Goal: Task Accomplishment & Management: Complete application form

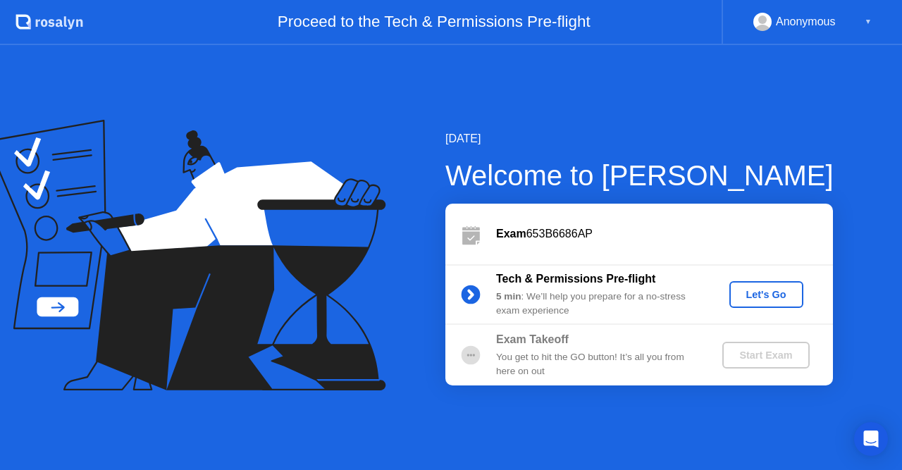
click at [768, 295] on div "Let's Go" at bounding box center [766, 294] width 63 height 11
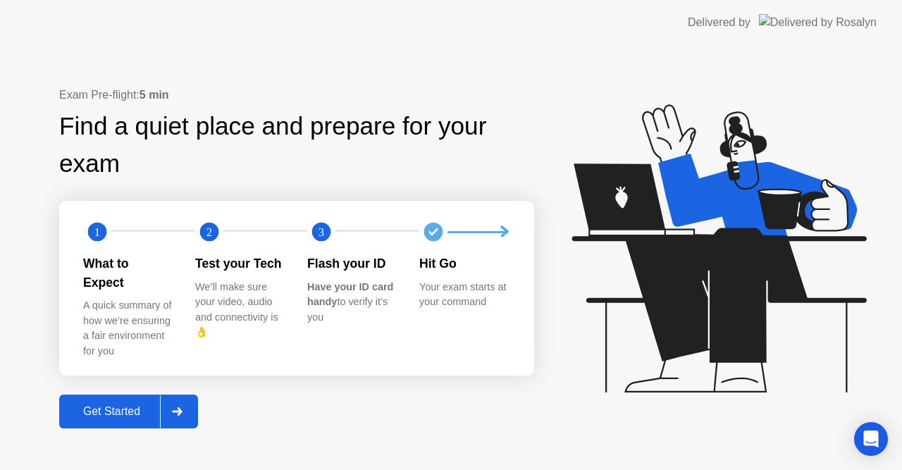
click at [139, 405] on div "Get Started" at bounding box center [111, 411] width 97 height 13
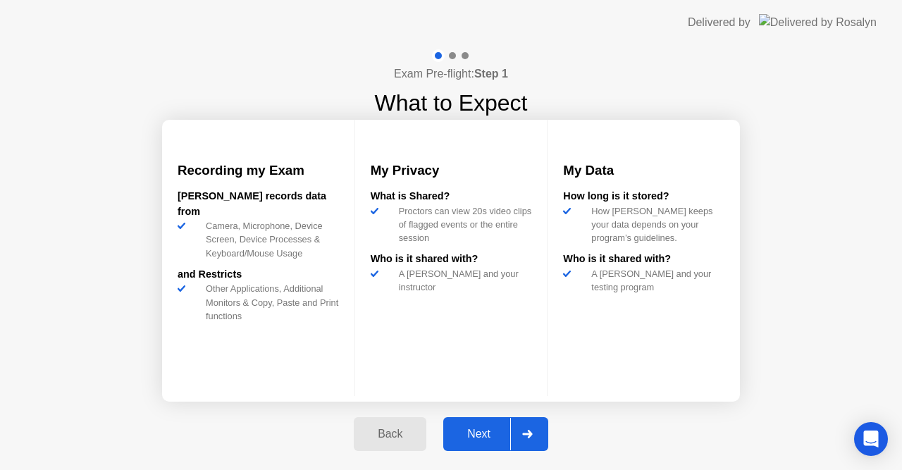
click at [486, 433] on div "Next" at bounding box center [479, 434] width 63 height 13
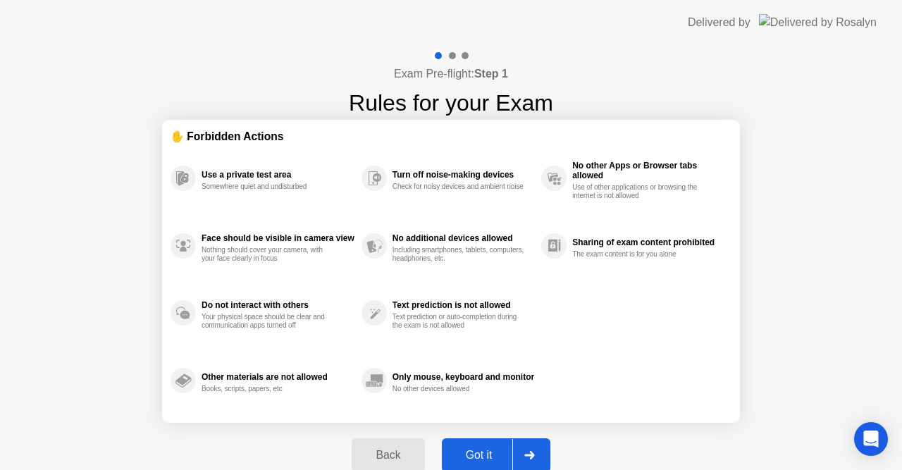
click at [479, 462] on div "Got it" at bounding box center [479, 455] width 66 height 13
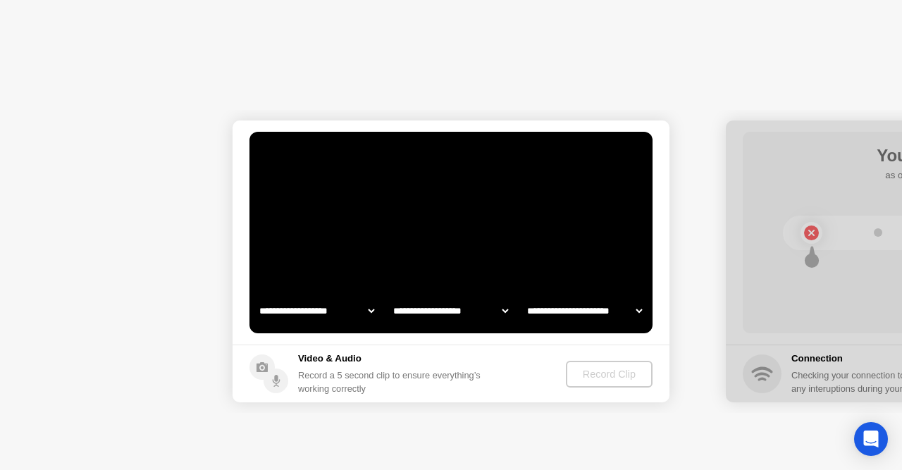
select select "**********"
select select "*******"
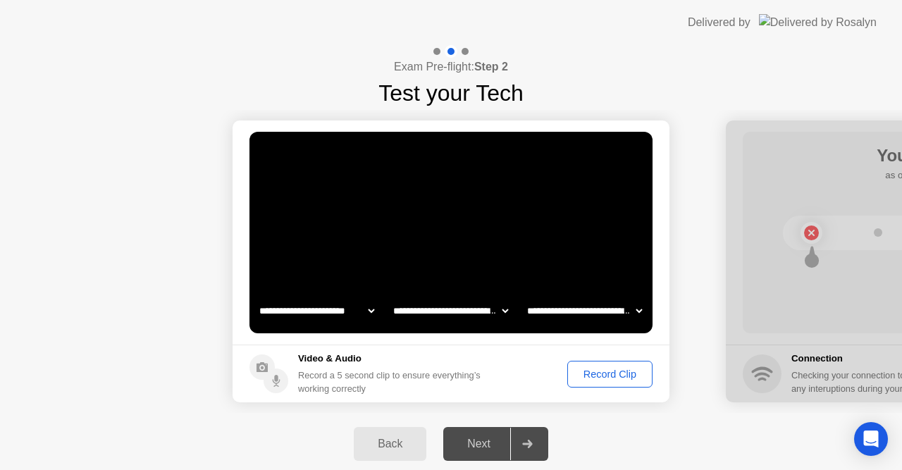
click at [483, 440] on div "Next" at bounding box center [479, 444] width 63 height 13
click at [585, 374] on div "Record Clip" at bounding box center [609, 374] width 75 height 11
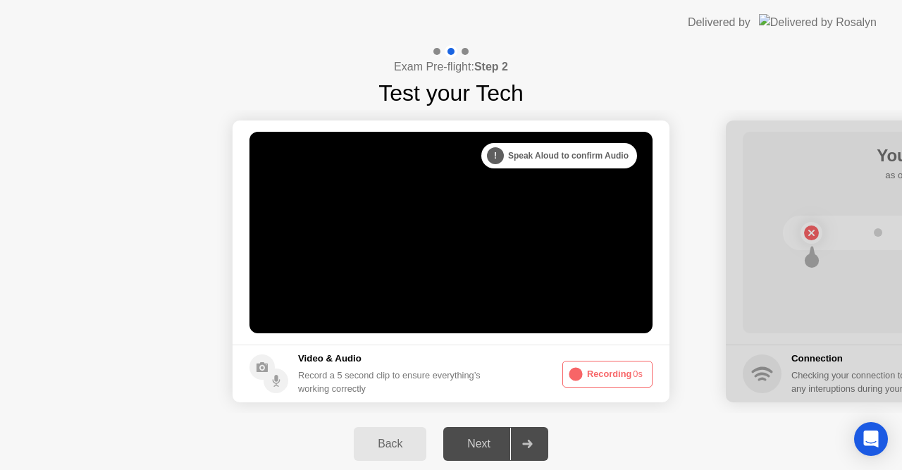
click at [585, 374] on button "Recording 0s" at bounding box center [607, 374] width 90 height 27
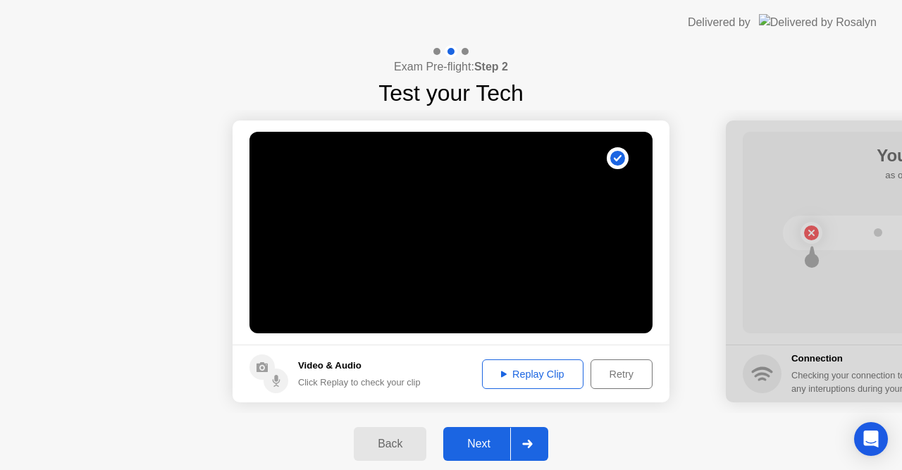
click at [568, 376] on div "Replay Clip" at bounding box center [533, 374] width 92 height 11
click at [504, 375] on icon at bounding box center [504, 374] width 6 height 7
click at [489, 438] on div "Next" at bounding box center [479, 444] width 63 height 13
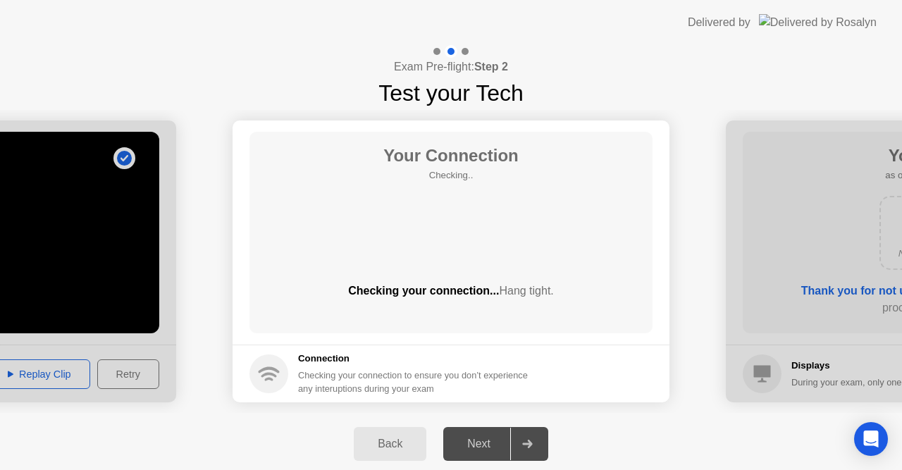
click at [489, 438] on div "Next" at bounding box center [479, 444] width 63 height 13
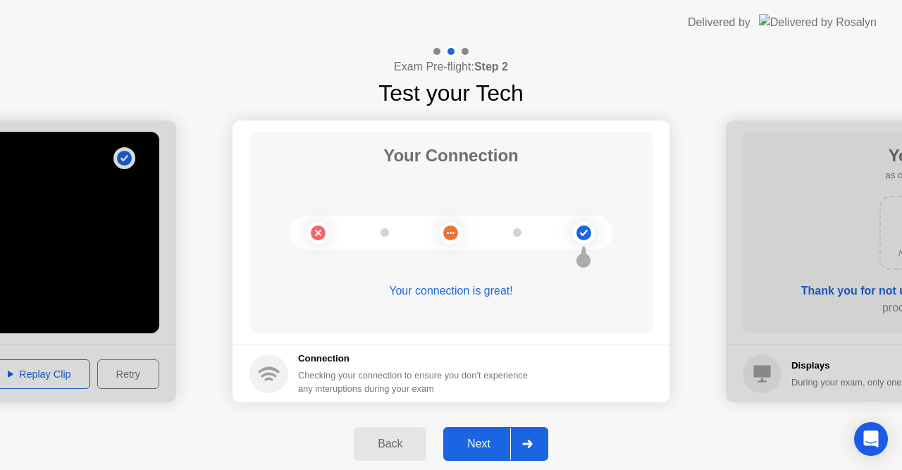
click at [486, 445] on div "Next" at bounding box center [479, 444] width 63 height 13
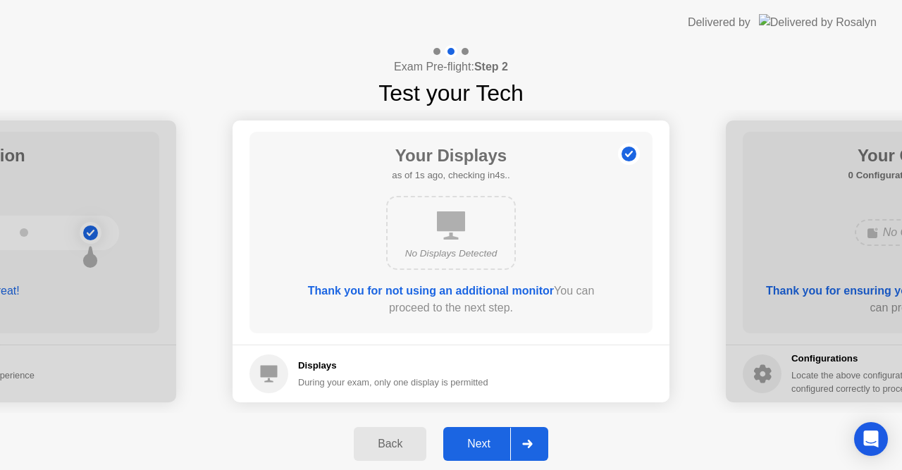
click at [486, 445] on div "Next" at bounding box center [479, 444] width 63 height 13
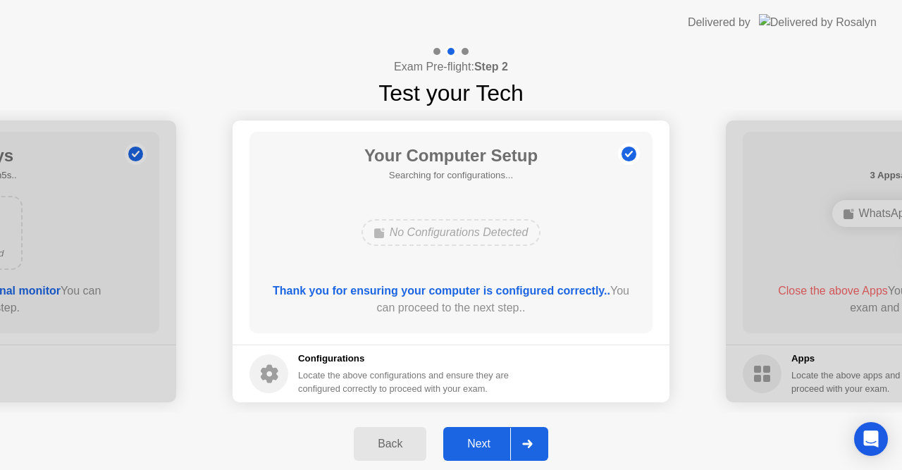
click at [486, 445] on div "Next" at bounding box center [479, 444] width 63 height 13
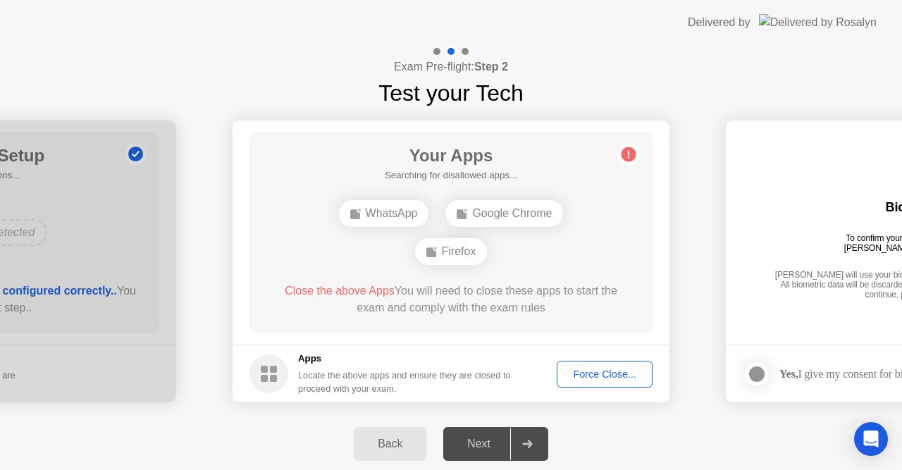
click at [486, 445] on div "Next" at bounding box center [479, 444] width 63 height 13
click at [577, 369] on div "Force Close..." at bounding box center [605, 374] width 86 height 11
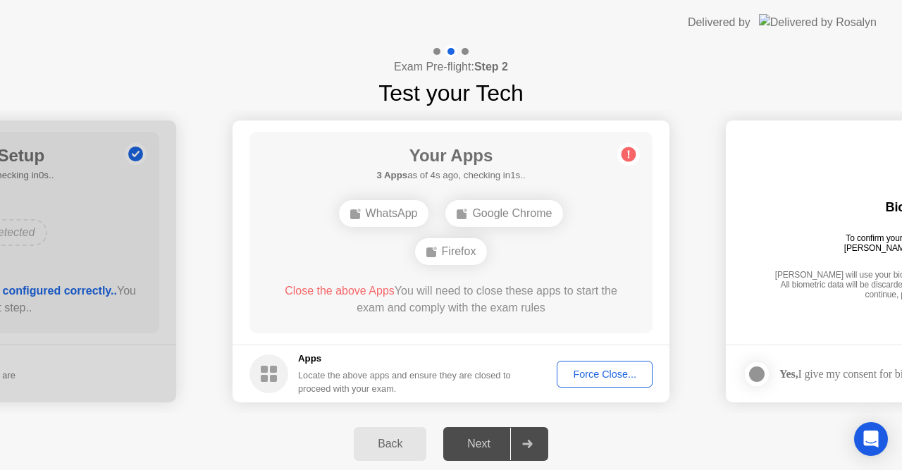
click at [587, 364] on button "Force Close..." at bounding box center [605, 374] width 96 height 27
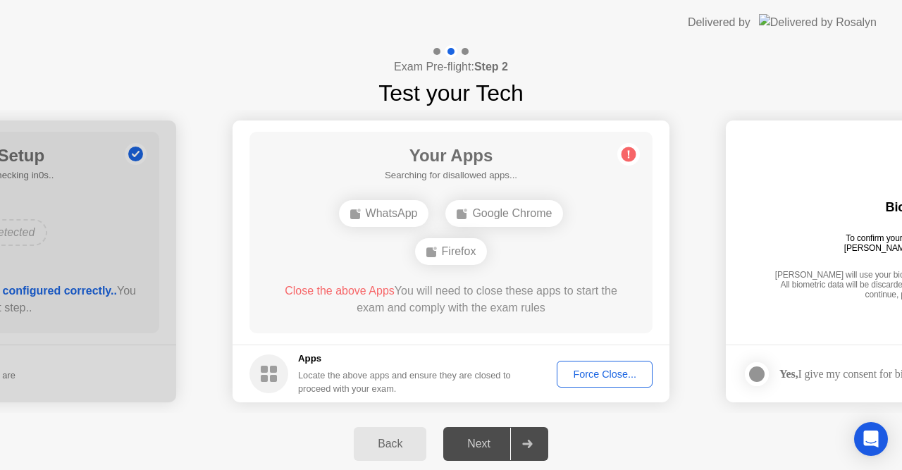
click at [485, 443] on div "Next" at bounding box center [479, 444] width 63 height 13
click at [584, 376] on div "Force Close..." at bounding box center [605, 374] width 86 height 11
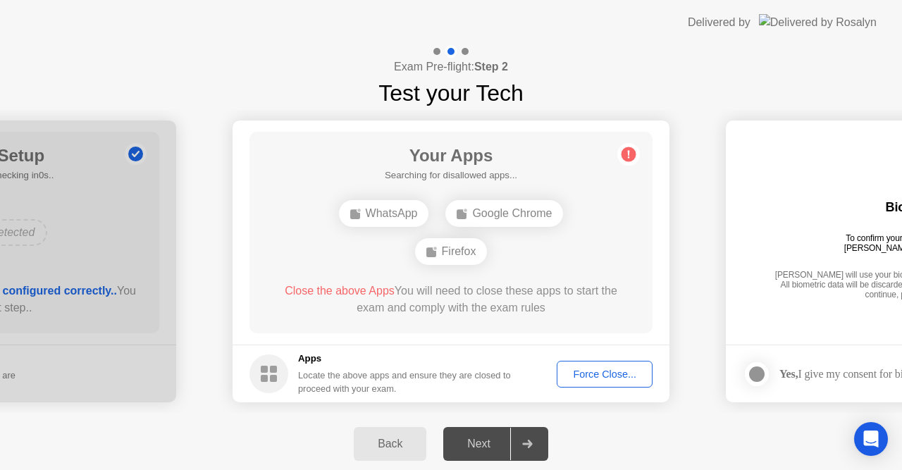
click at [351, 290] on span "Close the above Apps" at bounding box center [340, 291] width 110 height 12
drag, startPoint x: 351, startPoint y: 290, endPoint x: 558, endPoint y: 320, distance: 209.4
click at [553, 317] on div "Close the above Apps You will need to close these apps to start the exam and co…" at bounding box center [451, 302] width 363 height 39
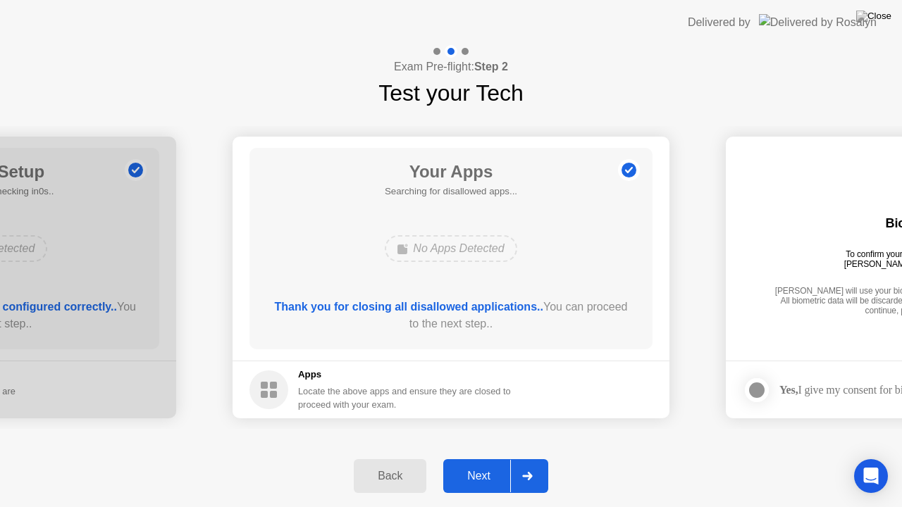
click at [475, 469] on button "Next" at bounding box center [495, 477] width 105 height 34
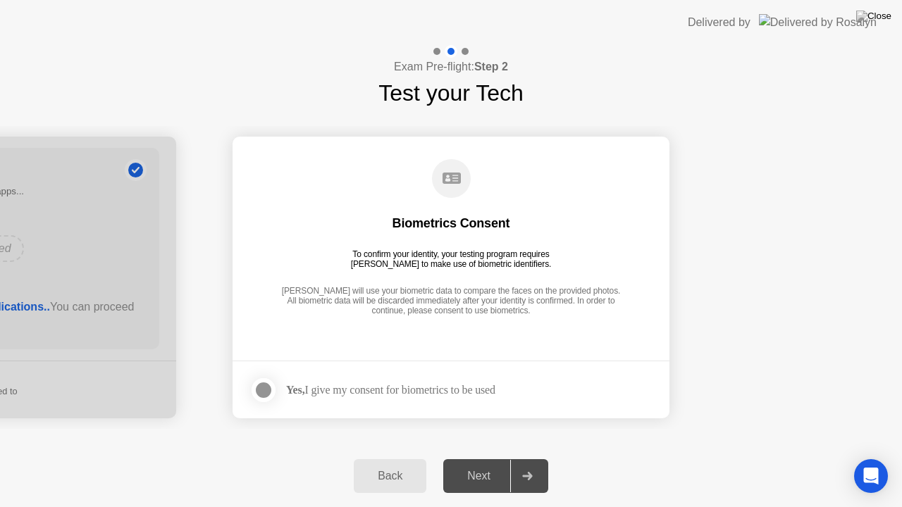
click at [522, 362] on footer "Yes, I give my consent for biometrics to be used" at bounding box center [451, 390] width 437 height 58
click at [262, 386] on div at bounding box center [263, 390] width 17 height 17
click at [484, 469] on div "Next" at bounding box center [479, 476] width 63 height 13
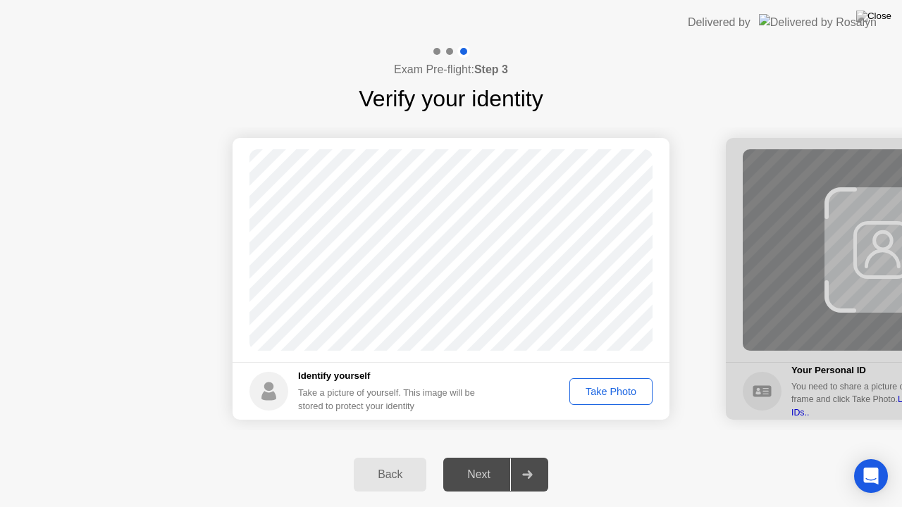
click at [593, 393] on div "Take Photo" at bounding box center [610, 391] width 73 height 11
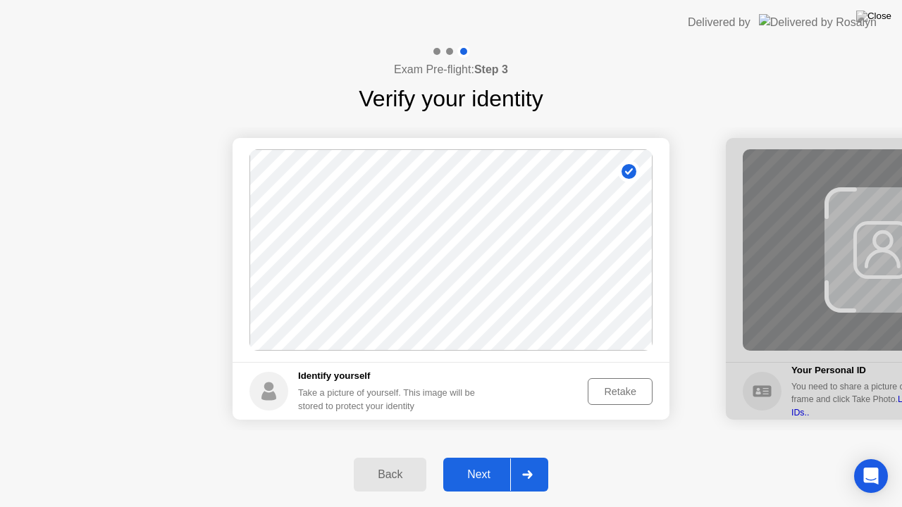
click at [531, 469] on icon at bounding box center [527, 475] width 10 height 8
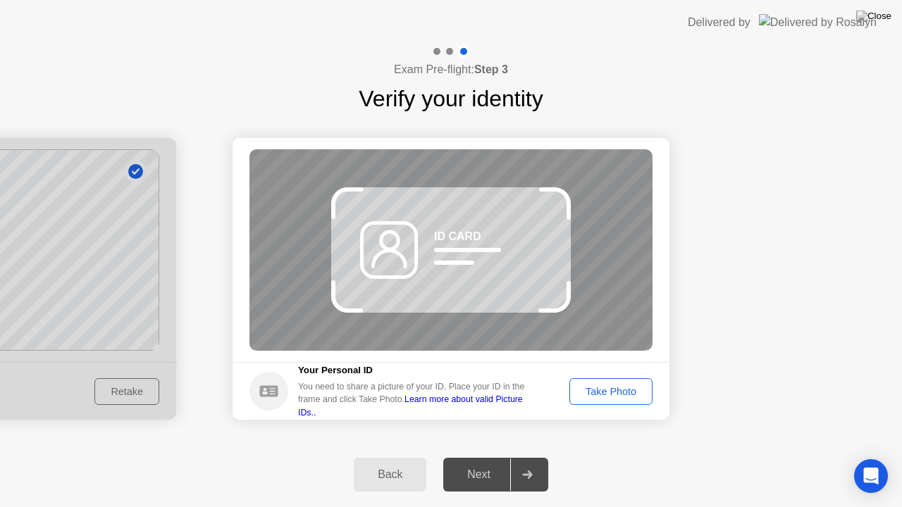
click at [405, 260] on icon at bounding box center [389, 259] width 32 height 16
click at [506, 200] on div at bounding box center [505, 207] width 30 height 16
click at [417, 405] on link "Learn more about valid Picture IDs.." at bounding box center [410, 406] width 225 height 23
click at [606, 390] on div "Take Photo" at bounding box center [610, 391] width 73 height 11
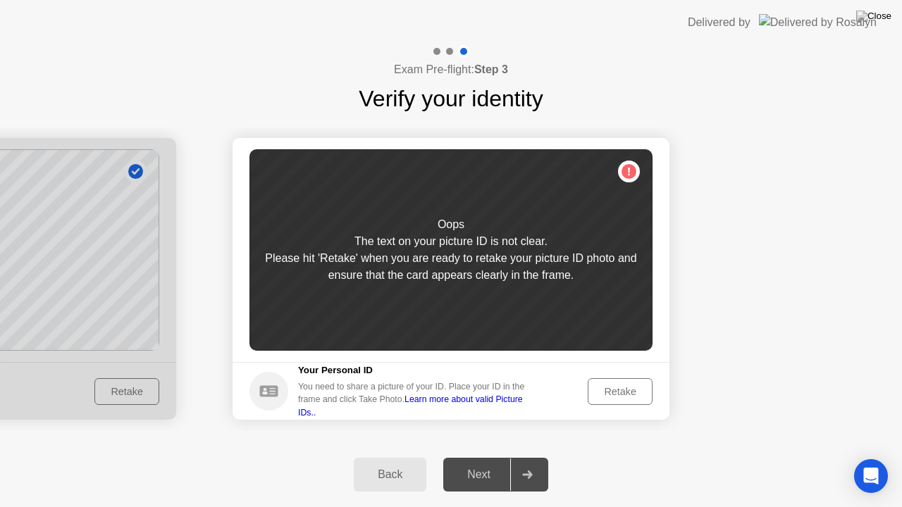
click at [504, 407] on link "Learn more about valid Picture IDs.." at bounding box center [410, 406] width 225 height 23
click at [411, 214] on div "Oops The text on your picture ID is not clear. Please hit 'Retake' when you are…" at bounding box center [451, 250] width 403 height 202
click at [622, 174] on div "Oops The text on your picture ID is not clear. Please hit 'Retake' when you are…" at bounding box center [451, 250] width 403 height 202
click at [612, 387] on div "Retake" at bounding box center [620, 391] width 55 height 11
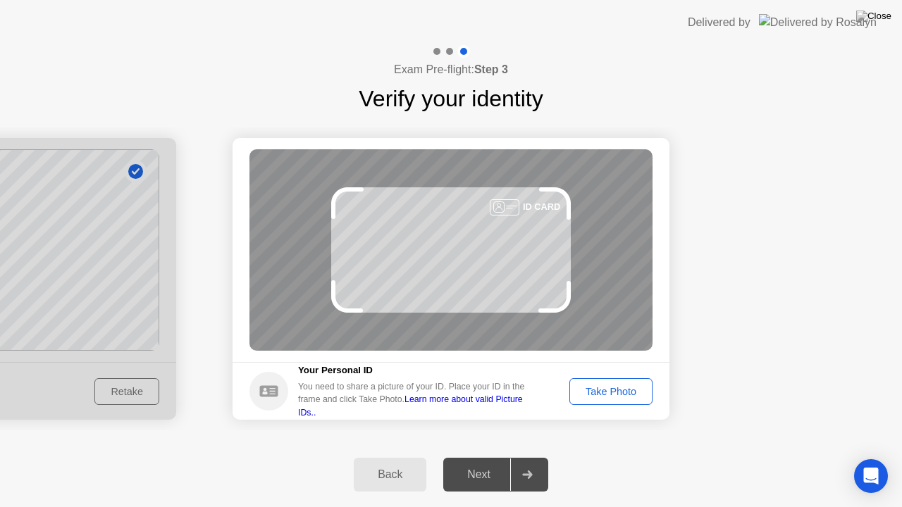
click at [538, 207] on div "ID CARD" at bounding box center [541, 206] width 37 height 13
click at [509, 204] on div at bounding box center [505, 207] width 30 height 16
click at [523, 407] on link "Learn more about valid Picture IDs.." at bounding box center [410, 406] width 225 height 23
click at [619, 199] on div "ID CARD" at bounding box center [451, 250] width 403 height 202
click at [629, 189] on div "ID CARD" at bounding box center [451, 250] width 403 height 202
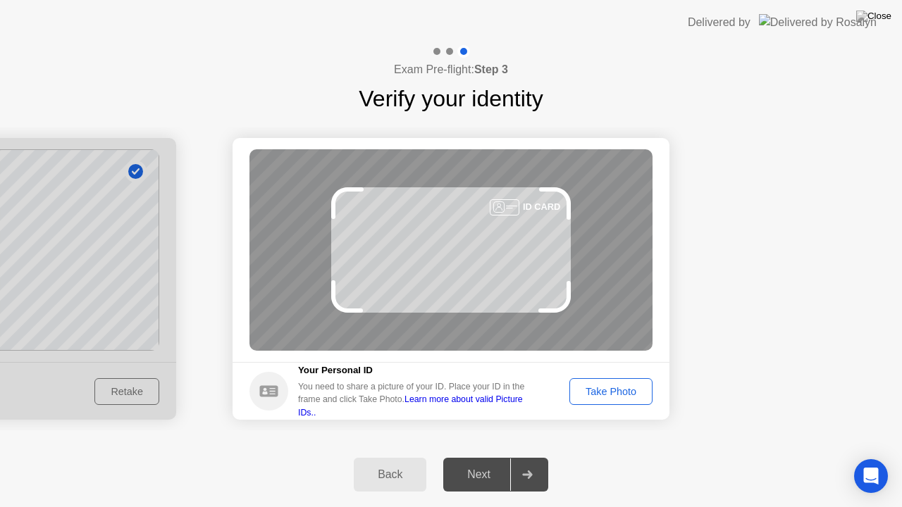
click at [629, 189] on div "ID CARD" at bounding box center [451, 250] width 403 height 202
click at [467, 47] on div at bounding box center [463, 51] width 13 height 13
drag, startPoint x: 832, startPoint y: 0, endPoint x: 835, endPoint y: 78, distance: 77.6
click at [835, 78] on app-layout-with-logo "Delivered by Exam Pre-flight: Step 3 Verify your identity Success Photo is corr…" at bounding box center [451, 253] width 902 height 507
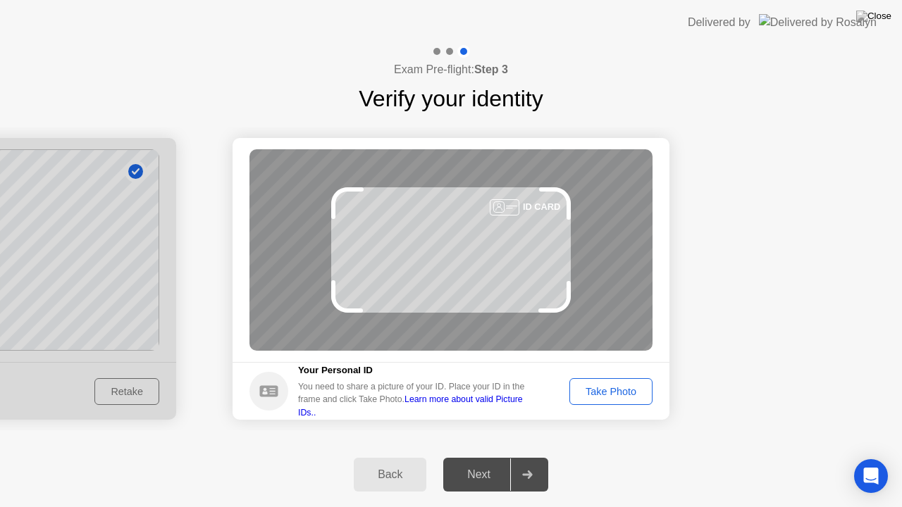
drag, startPoint x: 605, startPoint y: 0, endPoint x: 595, endPoint y: 122, distance: 122.4
click at [595, 122] on app-layout-with-logo "Delivered by Exam Pre-flight: Step 3 Verify your identity Success Photo is corr…" at bounding box center [451, 253] width 902 height 507
click at [815, 18] on img at bounding box center [818, 22] width 118 height 16
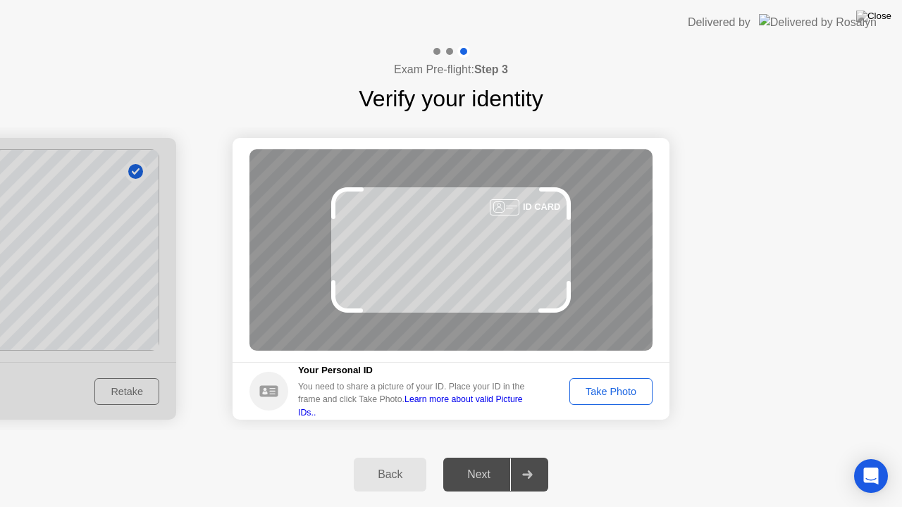
click at [402, 469] on div "Back" at bounding box center [390, 475] width 64 height 13
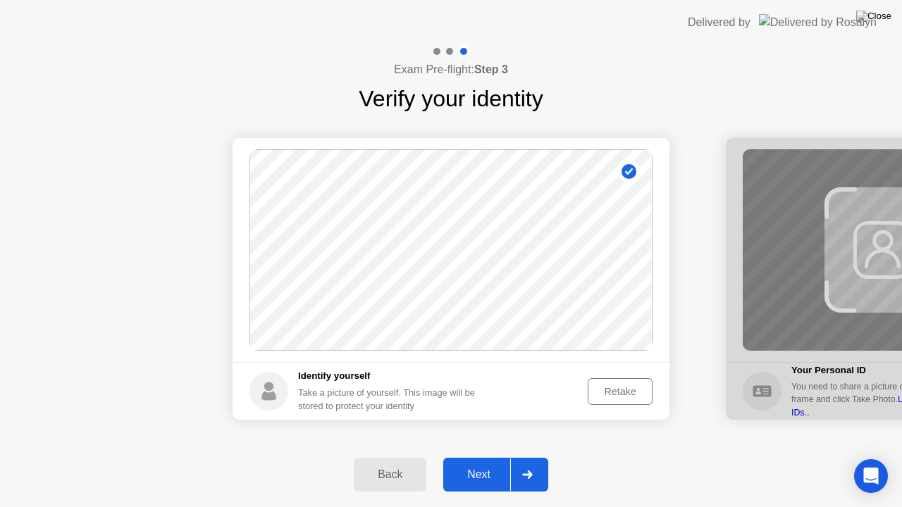
click at [314, 379] on h5 "Identify yourself" at bounding box center [392, 376] width 188 height 14
click at [627, 386] on div "Retake" at bounding box center [620, 391] width 55 height 11
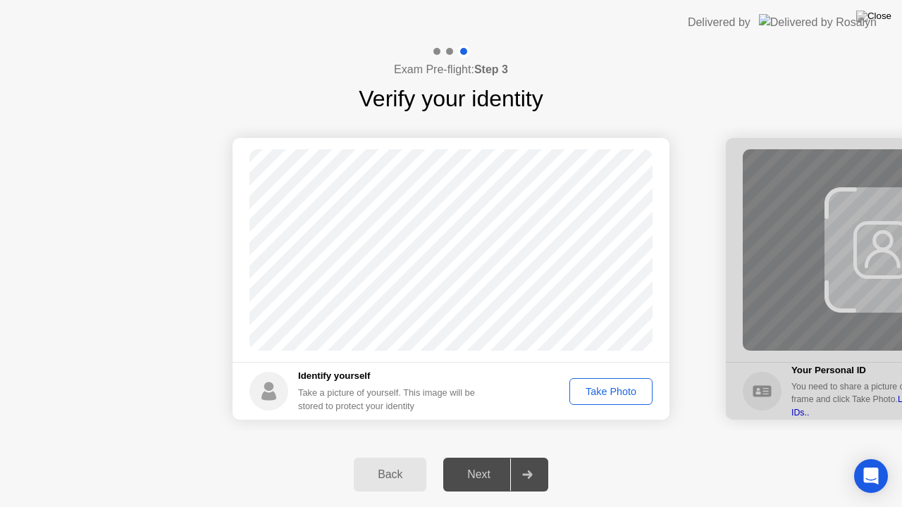
click at [751, 18] on div "Delivered by" at bounding box center [719, 22] width 63 height 17
click at [379, 469] on div "Back" at bounding box center [390, 475] width 64 height 13
select select "**********"
select select "*******"
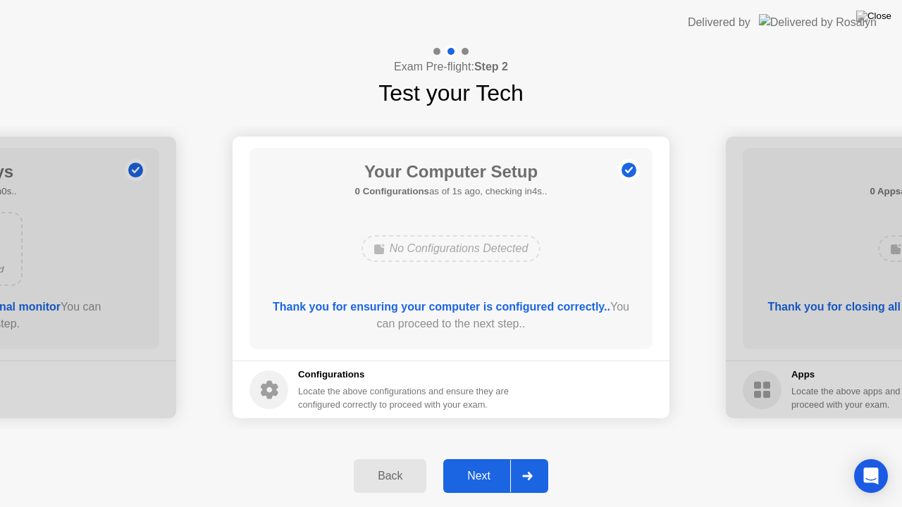
drag, startPoint x: 631, startPoint y: 0, endPoint x: 631, endPoint y: 68, distance: 67.7
click at [466, 249] on div "No Configurations Detected" at bounding box center [452, 248] width 180 height 27
click at [446, 252] on div "No Configurations Detected" at bounding box center [452, 248] width 180 height 27
click at [529, 0] on header "Delivered by" at bounding box center [451, 22] width 902 height 45
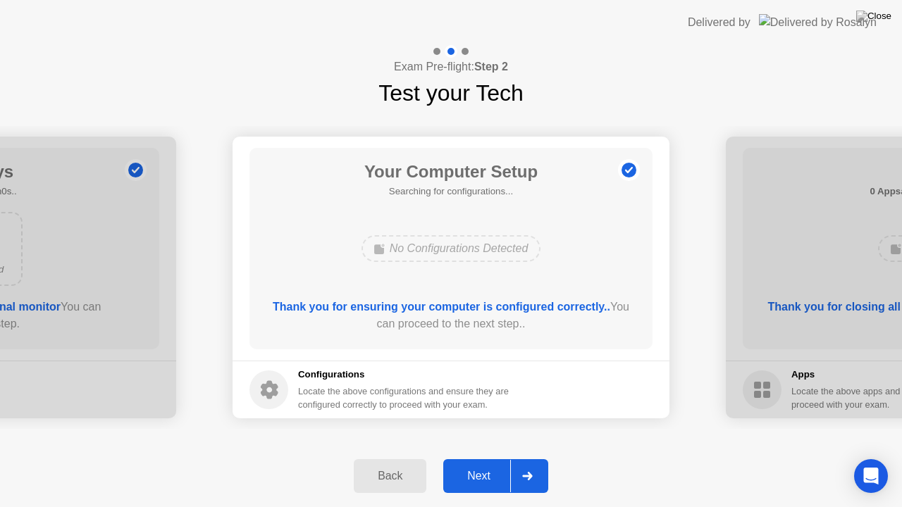
click at [529, 0] on header "Delivered by" at bounding box center [451, 22] width 902 height 45
drag, startPoint x: 839, startPoint y: 0, endPoint x: 838, endPoint y: 52, distance: 52.2
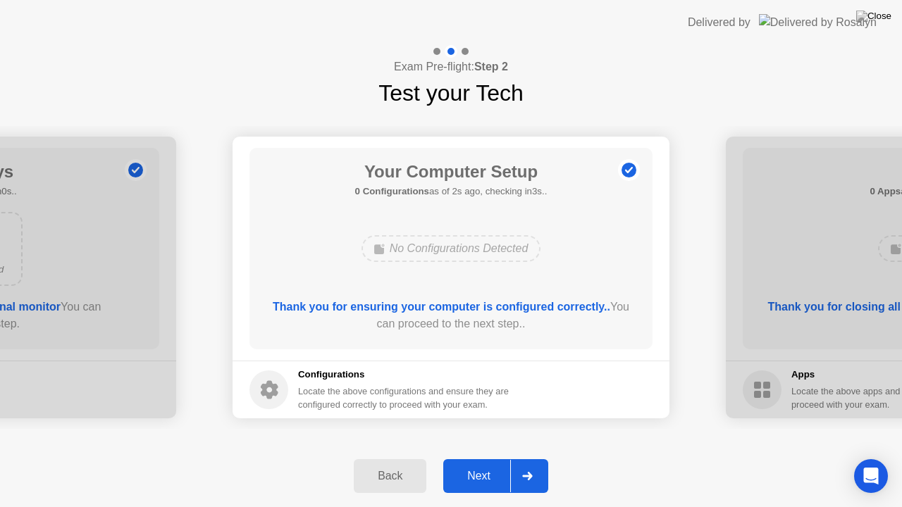
click at [826, 23] on img at bounding box center [818, 22] width 118 height 16
click at [823, 18] on img at bounding box center [818, 22] width 118 height 16
click at [624, 0] on header "Delivered by" at bounding box center [451, 22] width 902 height 45
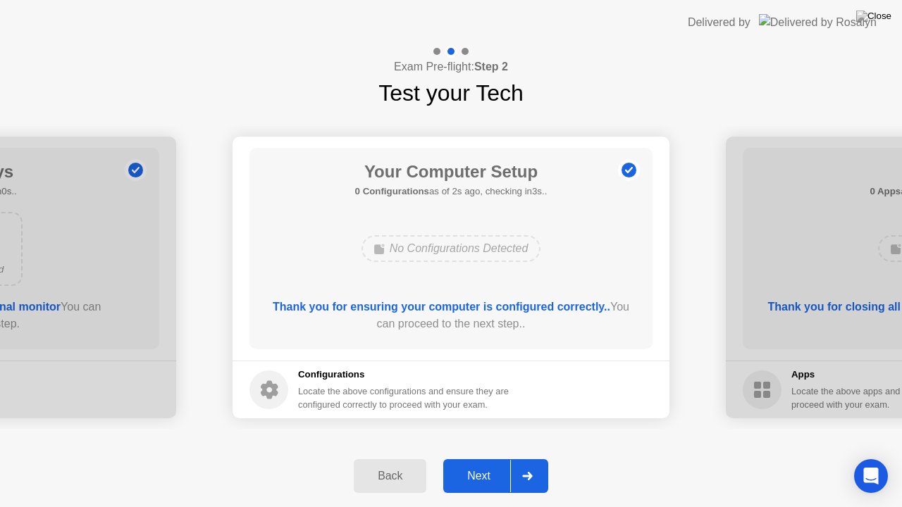
click at [530, 467] on div at bounding box center [527, 476] width 34 height 32
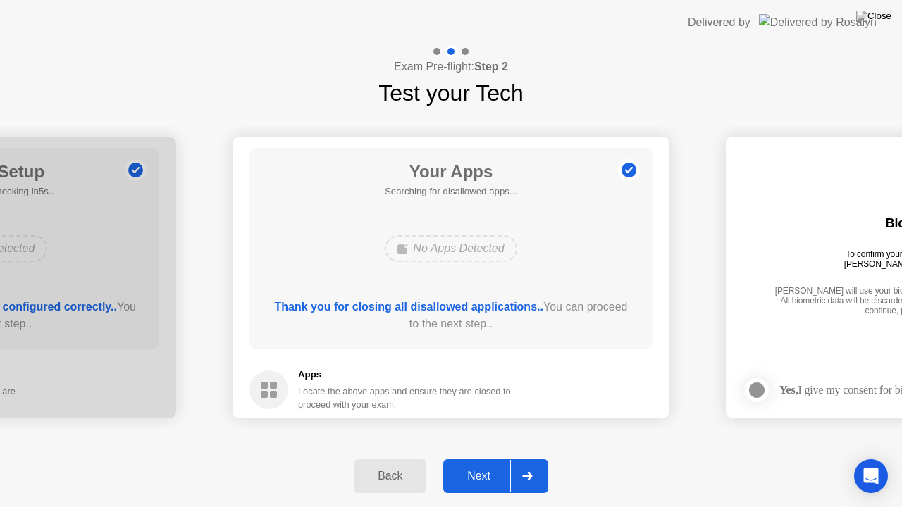
click at [530, 467] on div at bounding box center [527, 476] width 34 height 32
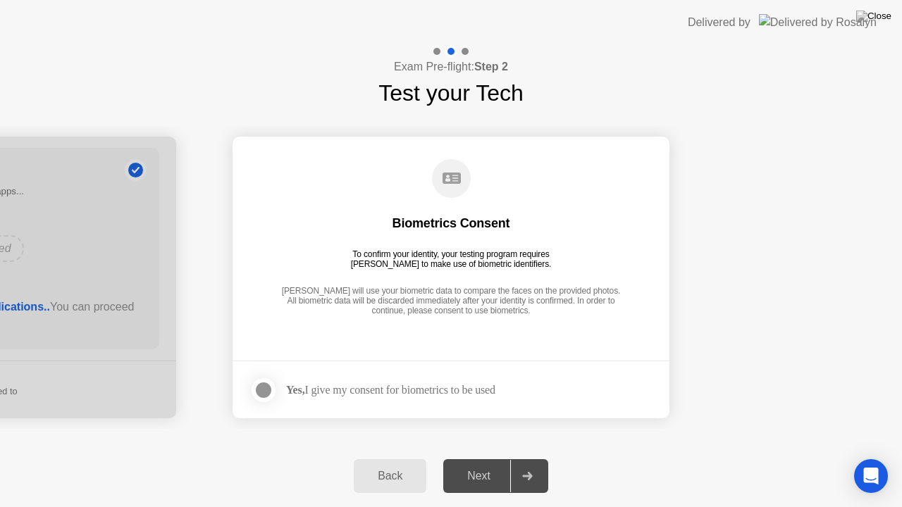
click at [530, 467] on div at bounding box center [527, 476] width 34 height 32
click at [271, 392] on div at bounding box center [263, 390] width 17 height 17
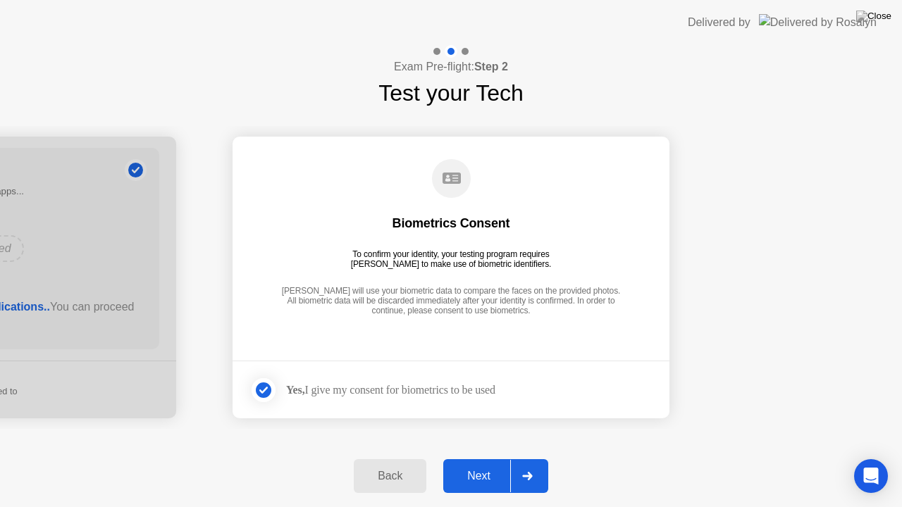
click at [453, 182] on icon at bounding box center [452, 178] width 18 height 11
click at [520, 469] on div at bounding box center [527, 476] width 34 height 32
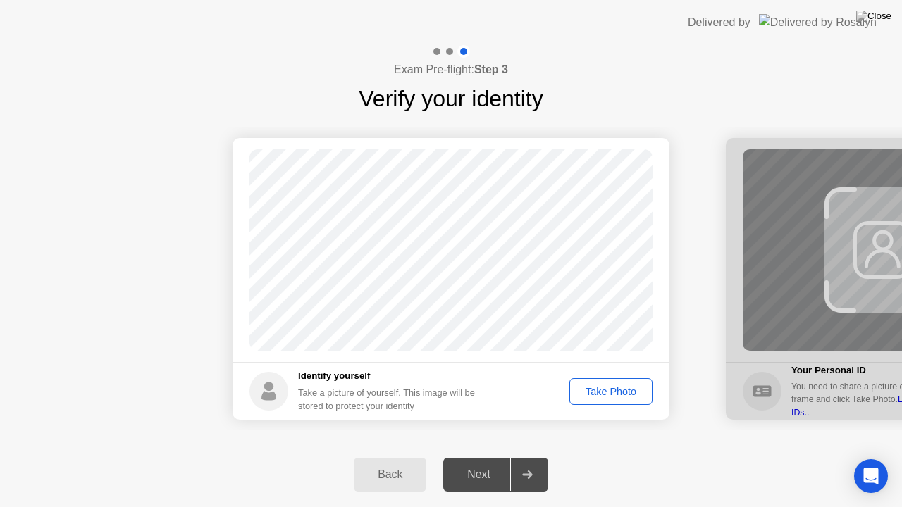
click at [639, 391] on div "Take Photo" at bounding box center [610, 391] width 73 height 11
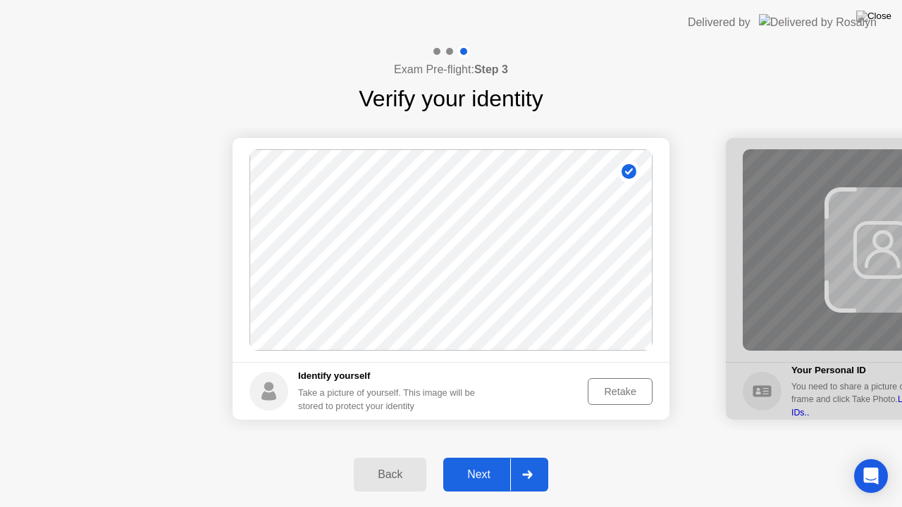
click at [518, 469] on div at bounding box center [527, 475] width 34 height 32
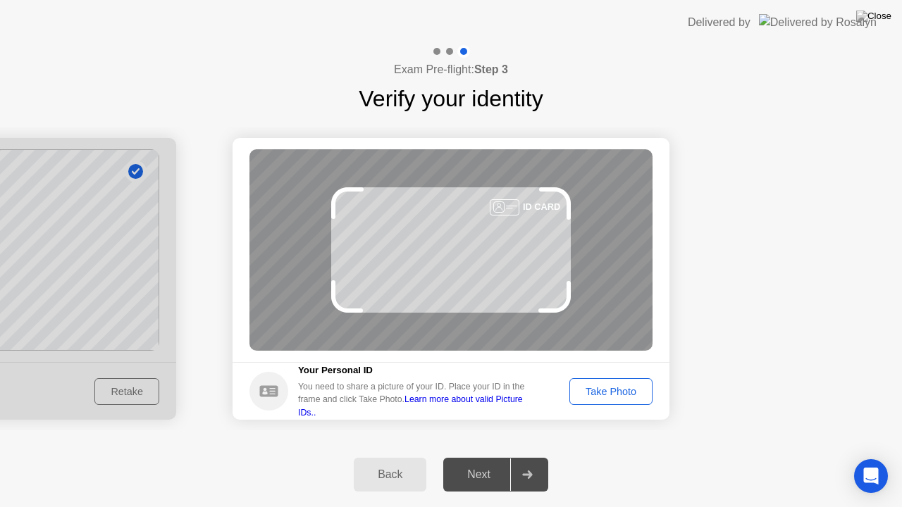
click at [593, 388] on div "Take Photo" at bounding box center [610, 391] width 73 height 11
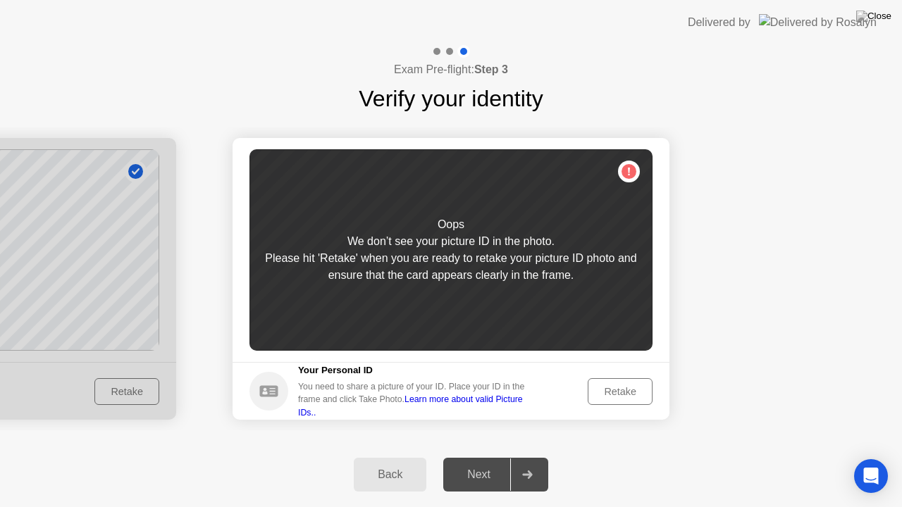
click at [469, 386] on div "Your Personal ID You need to share a picture of your ID. Place your ID in the f…" at bounding box center [416, 392] width 237 height 56
click at [597, 381] on button "Retake" at bounding box center [620, 391] width 65 height 27
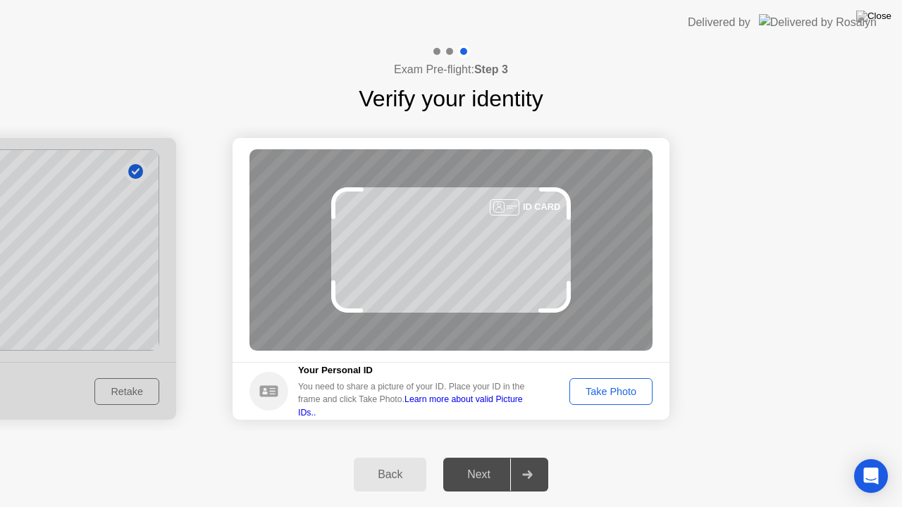
click at [598, 391] on div "Take Photo" at bounding box center [610, 391] width 73 height 11
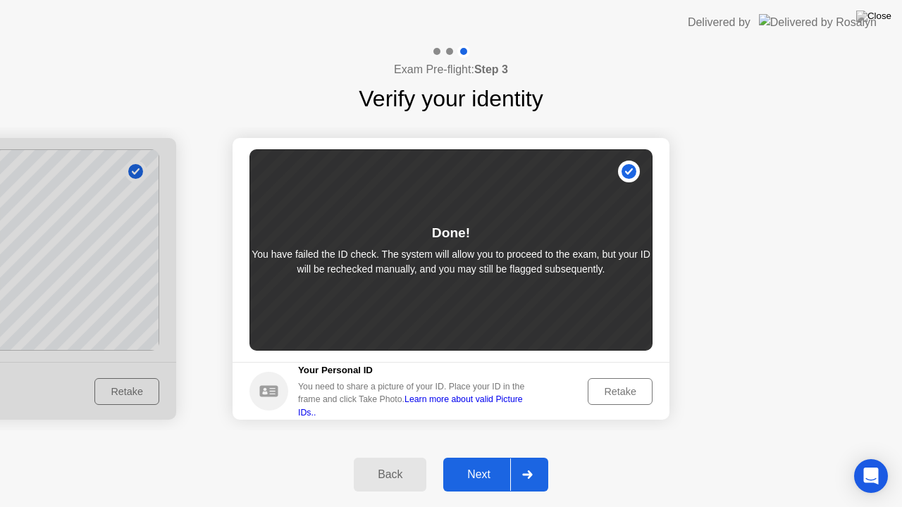
click at [497, 469] on div "Next" at bounding box center [479, 475] width 63 height 13
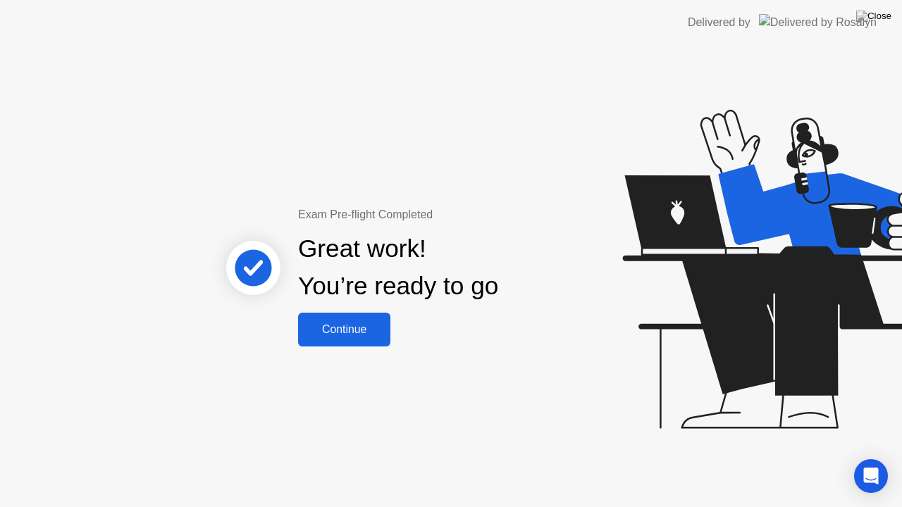
click at [362, 331] on div "Continue" at bounding box center [344, 330] width 84 height 13
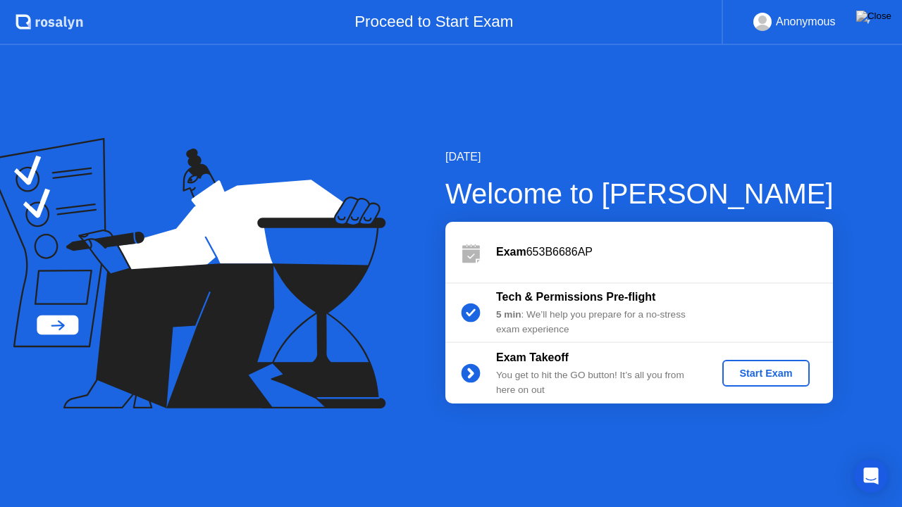
click at [756, 375] on div "Start Exam" at bounding box center [765, 373] width 75 height 11
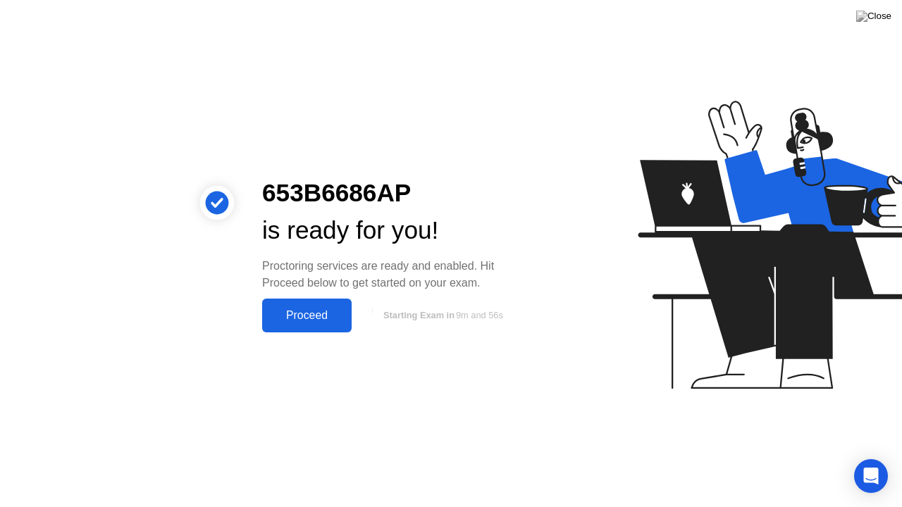
click at [316, 316] on div "Proceed" at bounding box center [306, 315] width 81 height 13
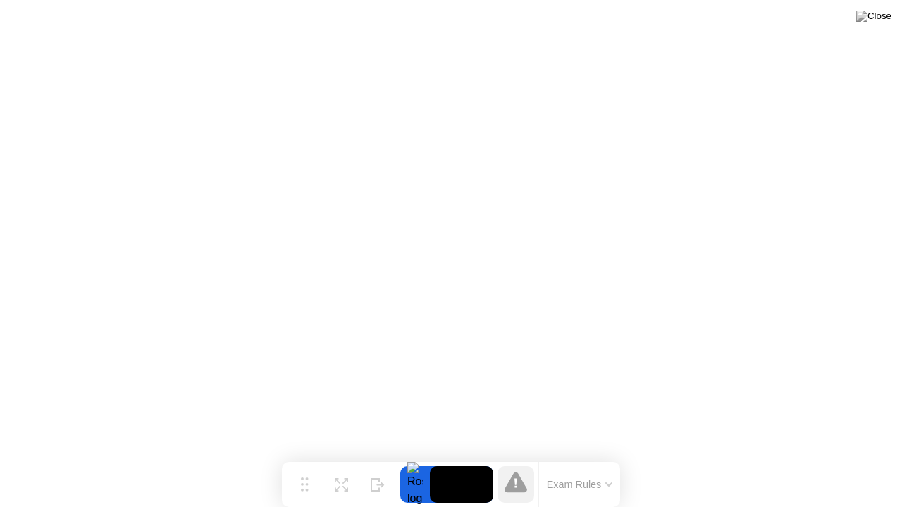
click at [570, 469] on button "Exam Rules" at bounding box center [580, 485] width 75 height 13
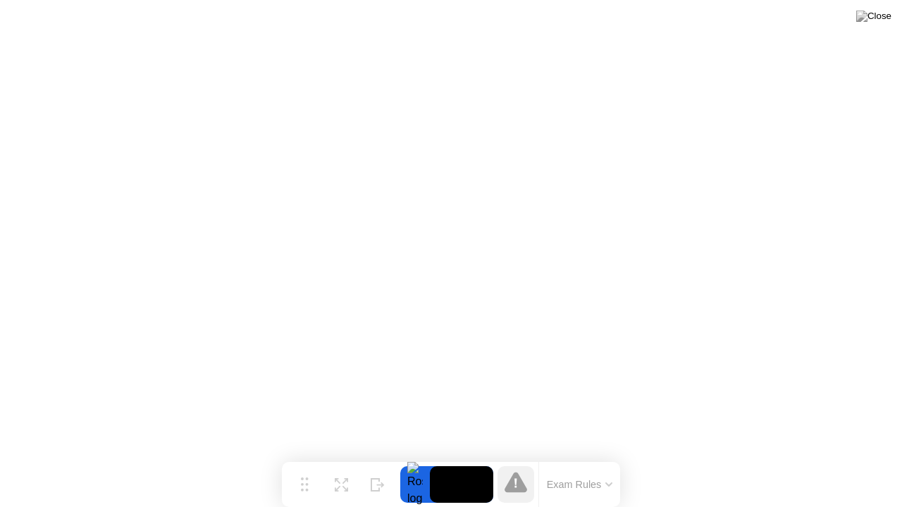
click at [413, 469] on div at bounding box center [415, 485] width 30 height 37
click at [464, 469] on video at bounding box center [461, 485] width 63 height 37
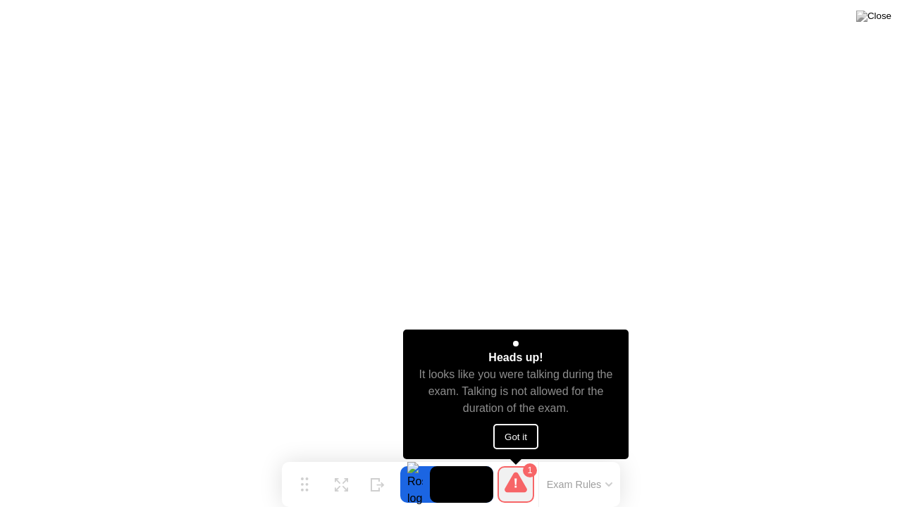
click at [521, 444] on button "Got it" at bounding box center [515, 436] width 45 height 25
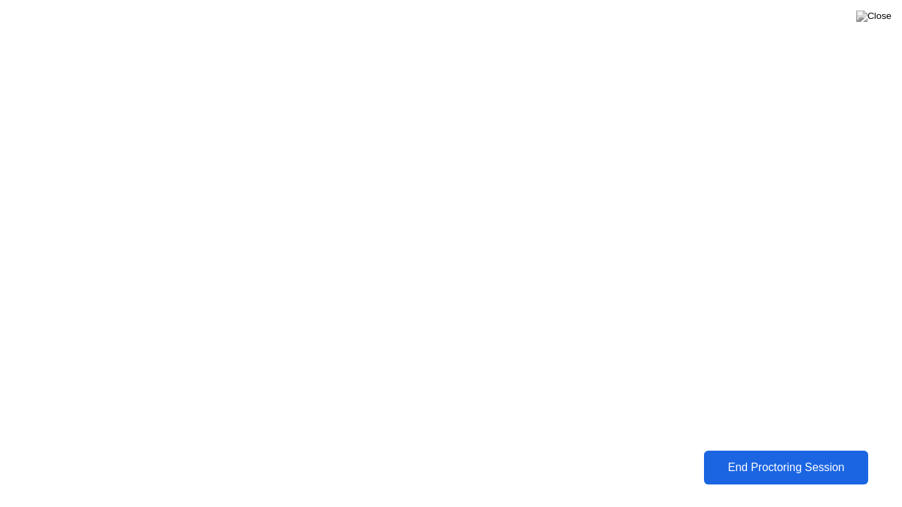
click at [792, 467] on div "End Proctoring Session" at bounding box center [786, 468] width 156 height 13
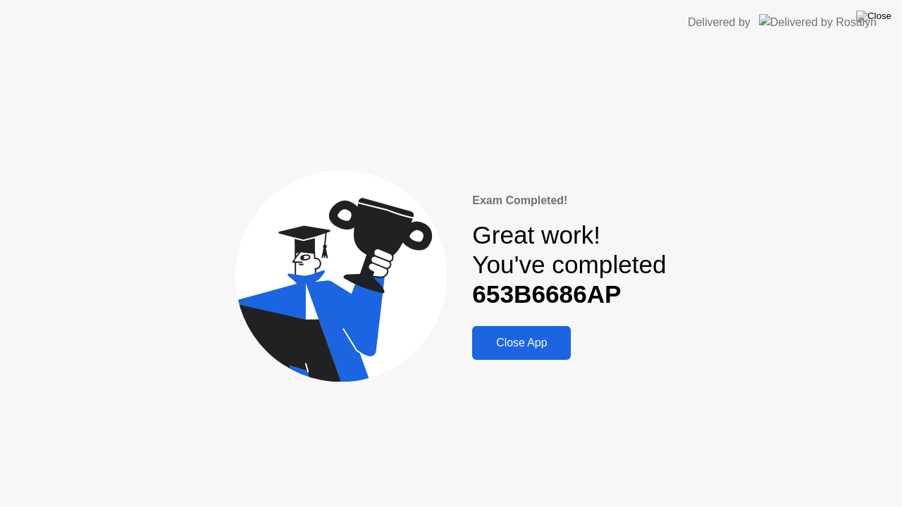
click at [518, 348] on div "Close App" at bounding box center [521, 343] width 90 height 13
